Goal: Transaction & Acquisition: Subscribe to service/newsletter

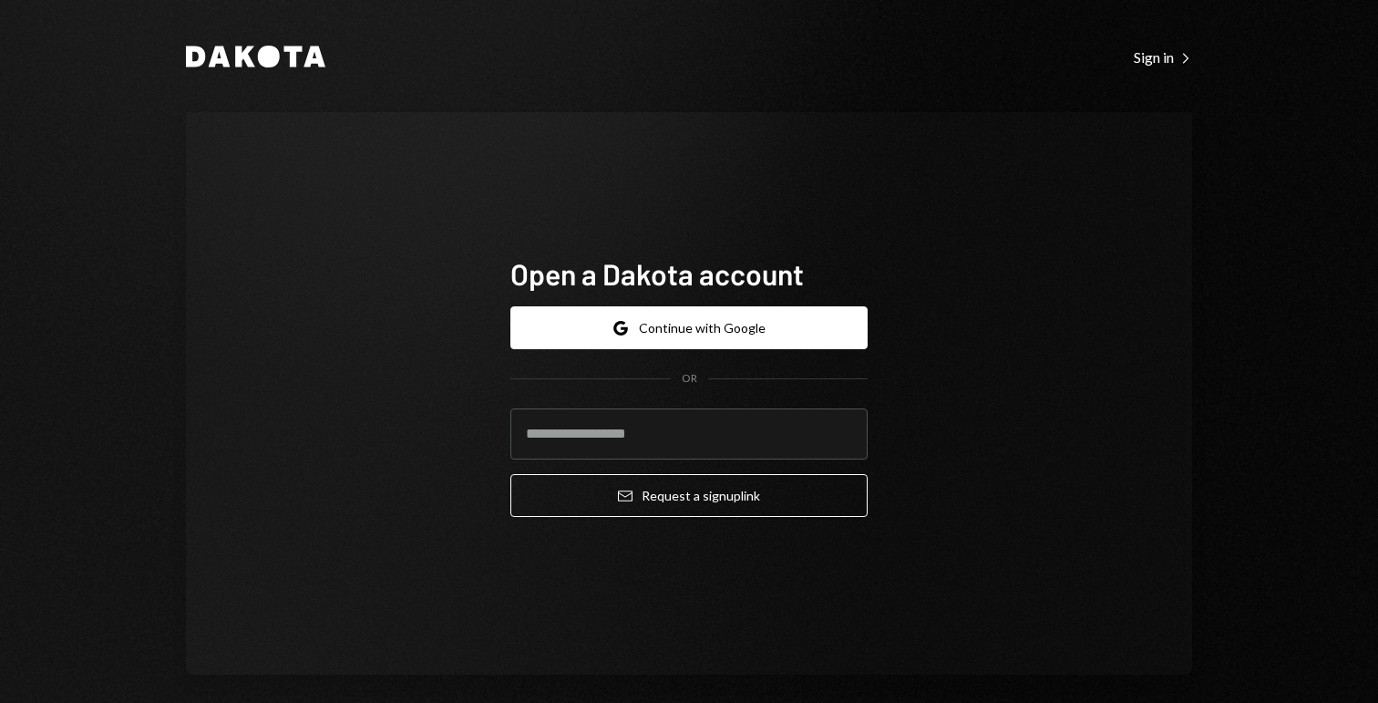
click at [111, 72] on div "Dakota Sign in Right Caret Open a Dakota account Google Continue with Google OR…" at bounding box center [689, 351] width 1378 height 703
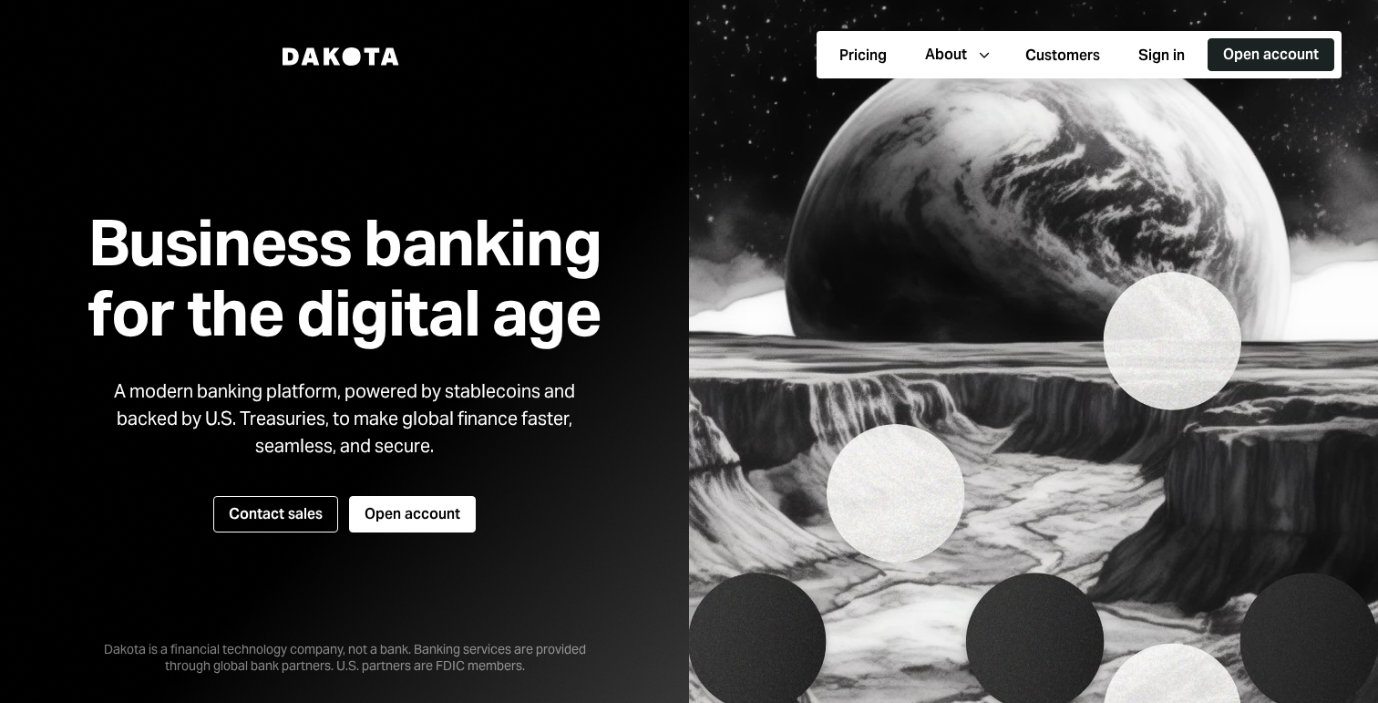
click at [1273, 61] on button "Open account" at bounding box center [1270, 54] width 127 height 33
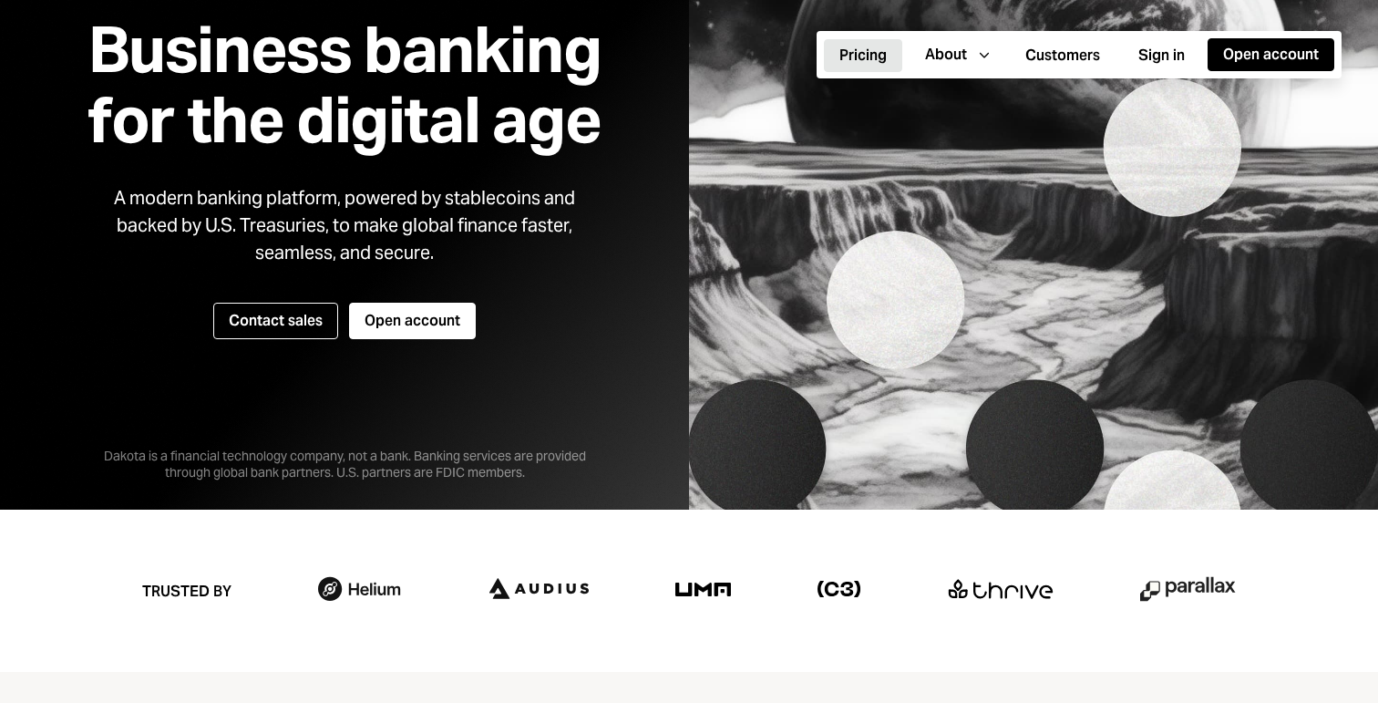
click at [843, 64] on button "Pricing" at bounding box center [863, 55] width 78 height 33
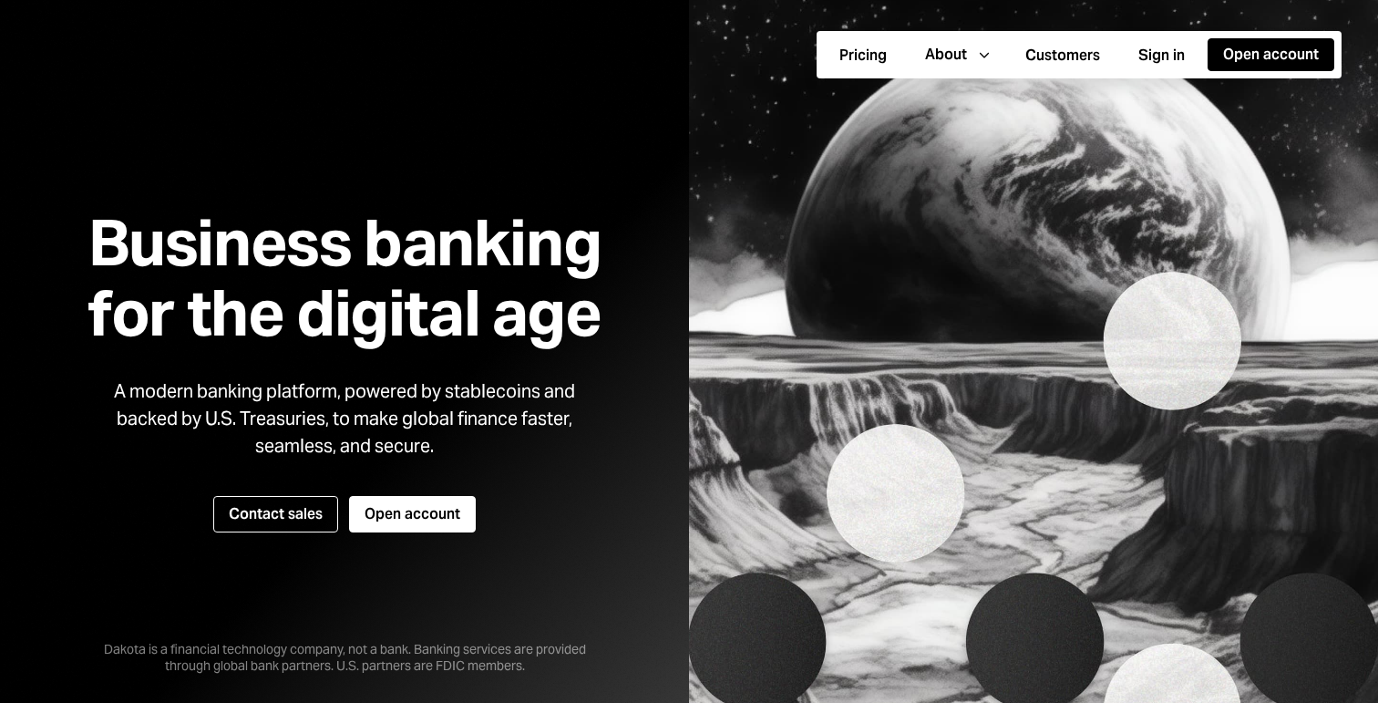
scroll to position [193, 0]
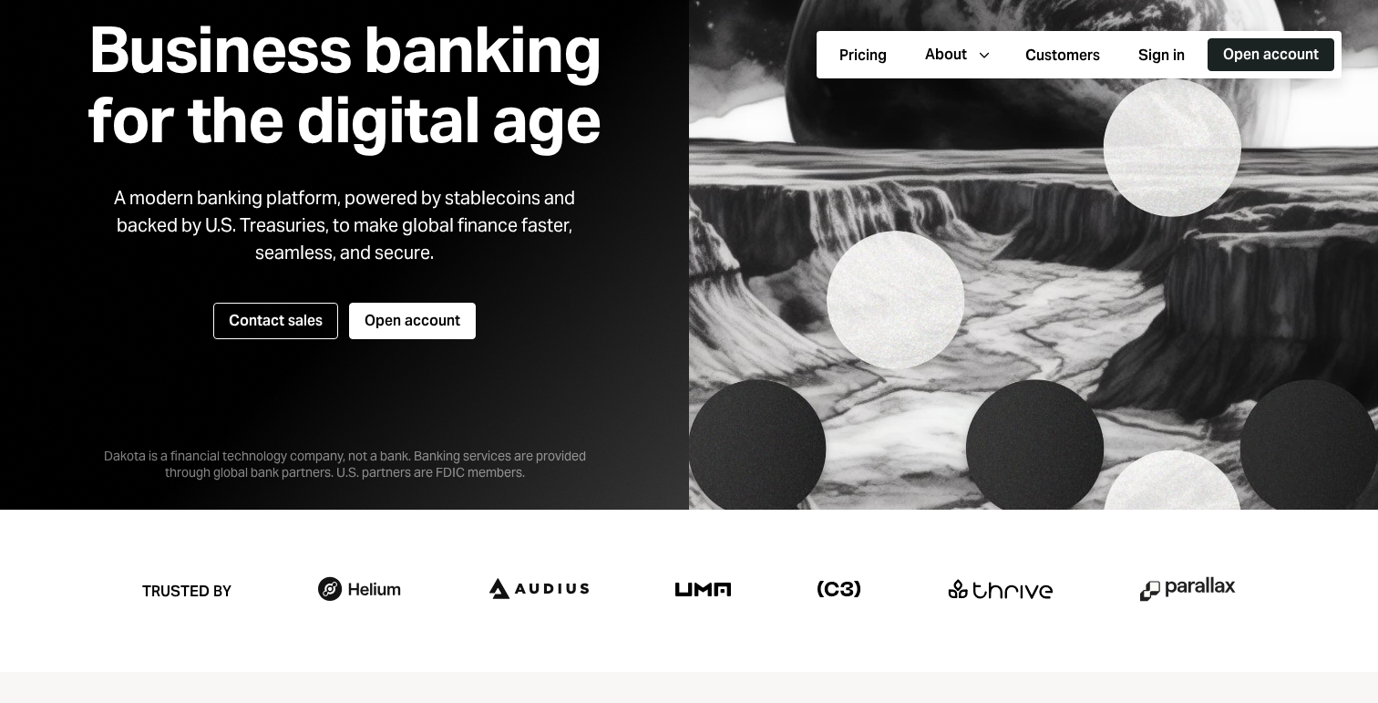
click at [1240, 56] on button "Open account" at bounding box center [1270, 54] width 127 height 33
